Goal: Task Accomplishment & Management: Manage account settings

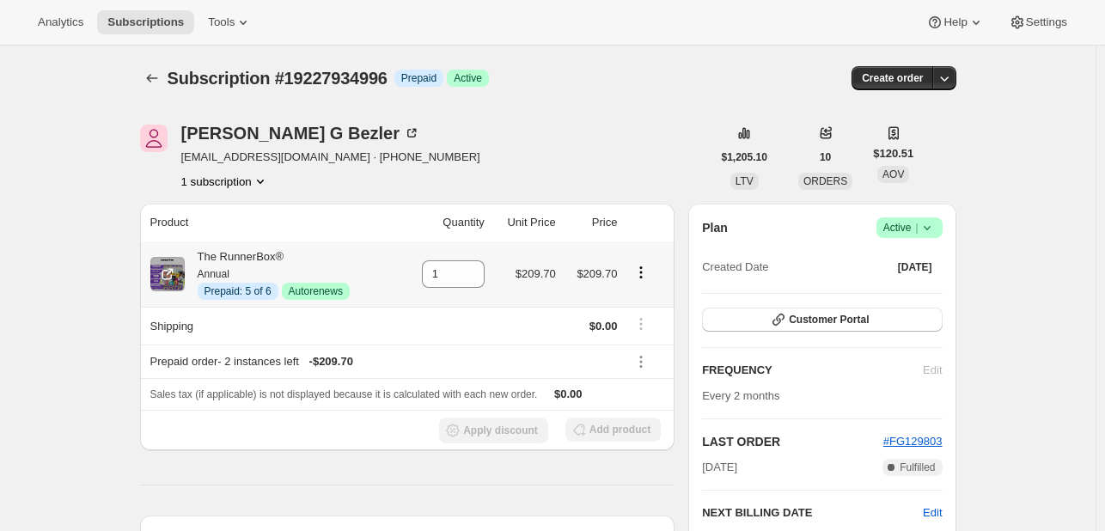
click at [642, 271] on icon "Product actions" at bounding box center [640, 272] width 17 height 17
click at [634, 289] on div "Disable Autorenew Extend prepaid Swap variant" at bounding box center [644, 334] width 113 height 96
click at [629, 303] on span "Disable Autorenew" at bounding box center [645, 305] width 93 height 13
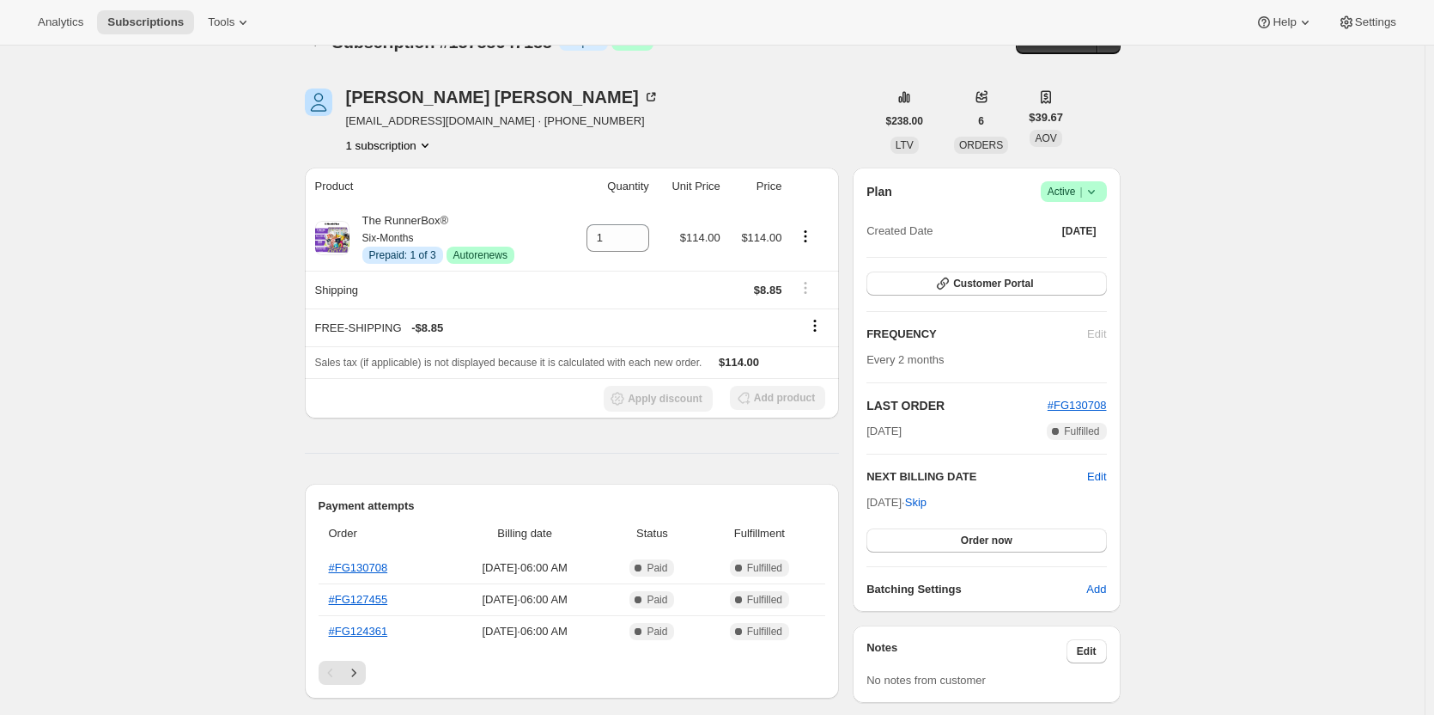
scroll to position [37, 0]
click at [1097, 198] on icon at bounding box center [1091, 190] width 17 height 17
click at [1069, 248] on span "Cancel subscription" at bounding box center [1079, 253] width 97 height 13
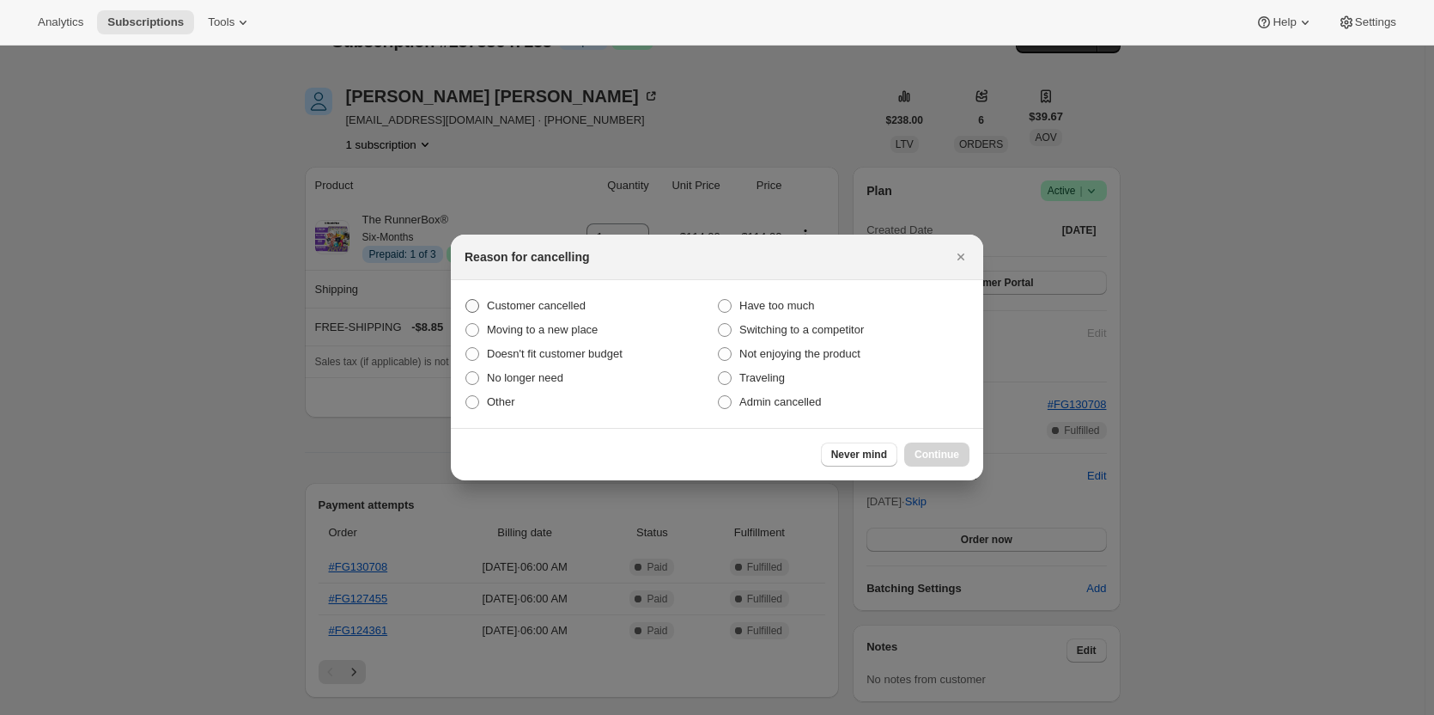
click at [567, 310] on span "Customer cancelled" at bounding box center [536, 305] width 99 height 13
click at [466, 300] on input "Customer cancelled" at bounding box center [466, 299] width 1 height 1
radio input "true"
click at [958, 446] on button "Continue" at bounding box center [936, 454] width 65 height 24
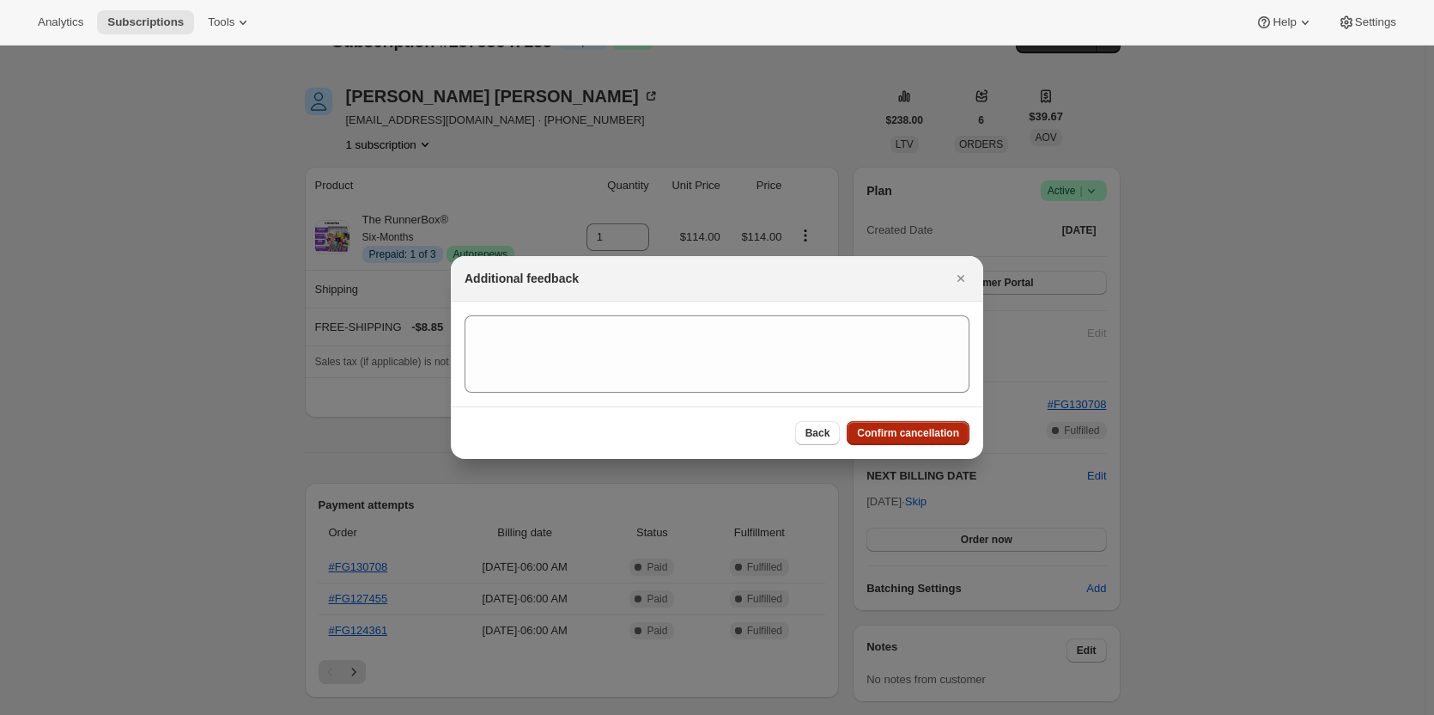
click at [920, 428] on span "Confirm cancellation" at bounding box center [908, 433] width 102 height 14
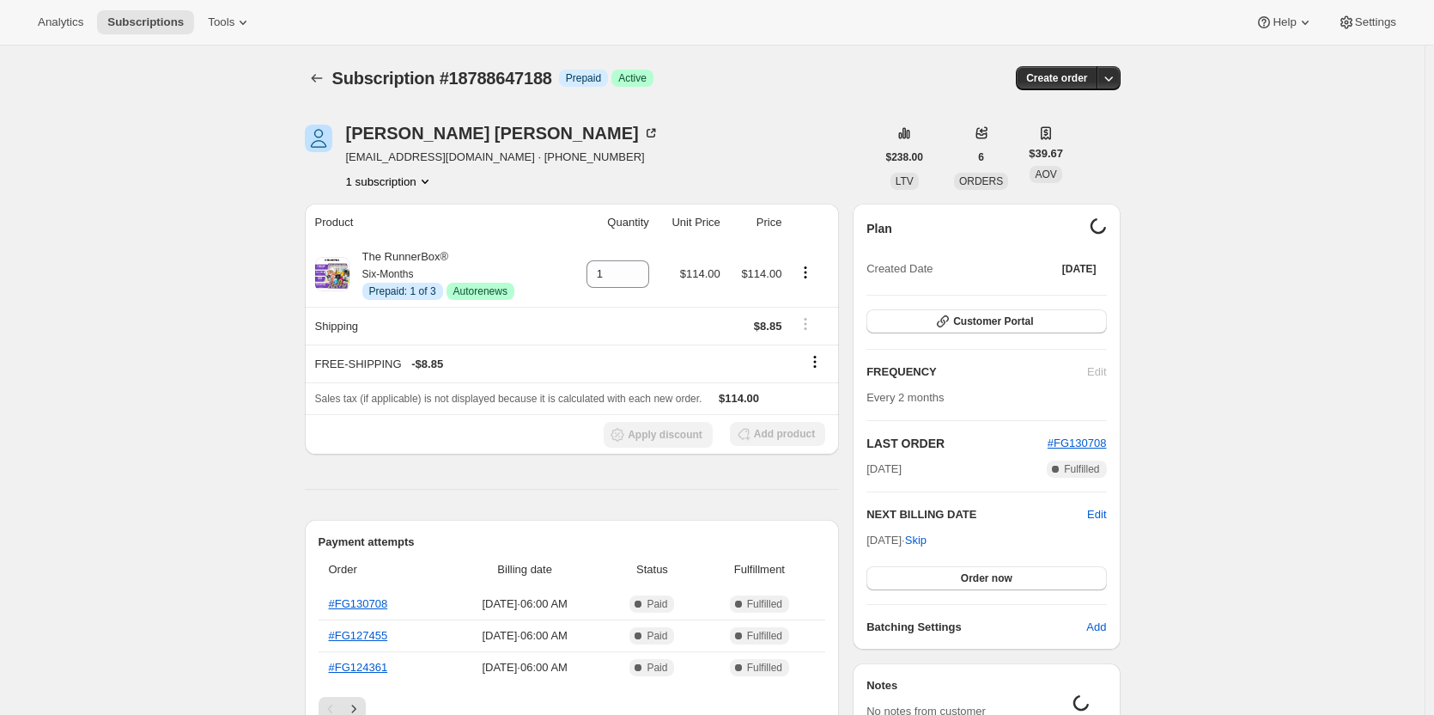
scroll to position [37, 0]
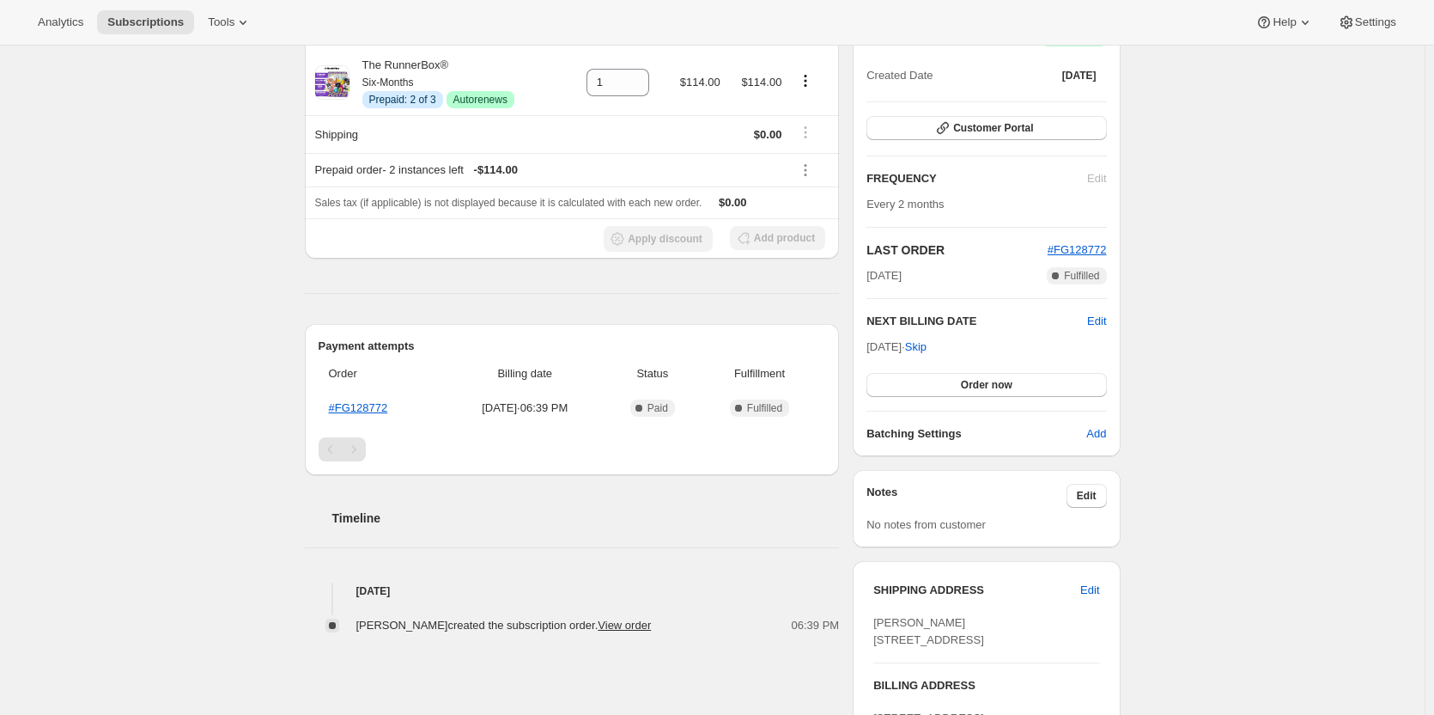
scroll to position [196, 0]
